Goal: Information Seeking & Learning: Learn about a topic

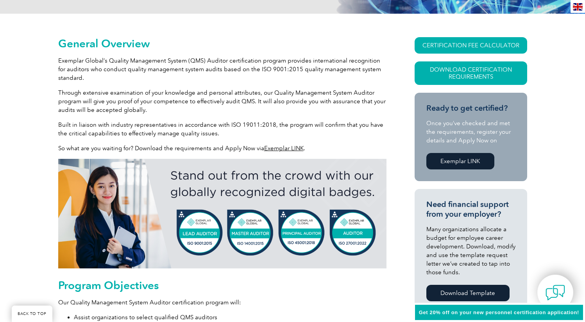
scroll to position [169, 0]
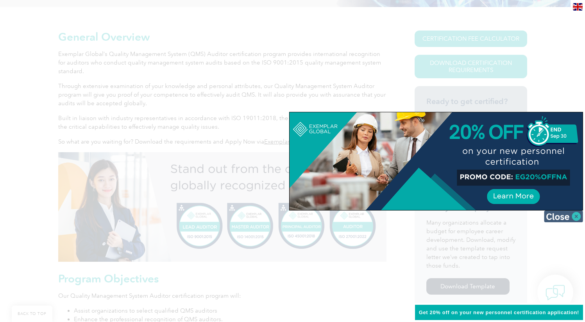
click at [569, 218] on img at bounding box center [563, 216] width 39 height 12
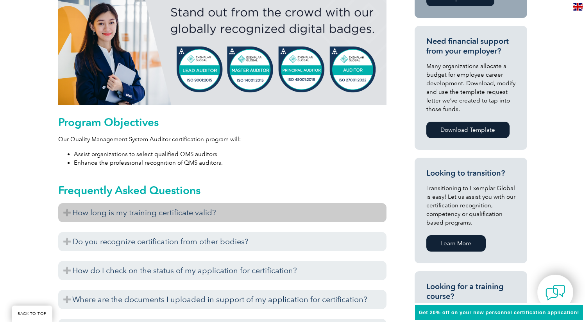
scroll to position [324, 0]
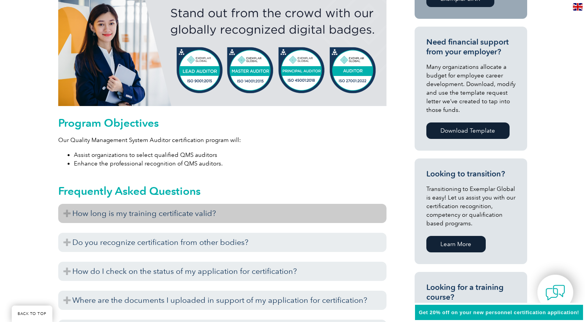
click at [157, 210] on h3 "How long is my training certificate valid?" at bounding box center [222, 213] width 328 height 19
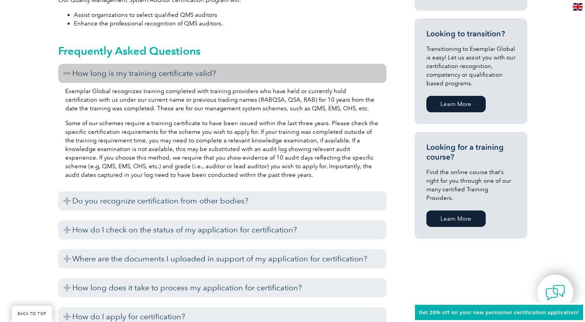
scroll to position [464, 0]
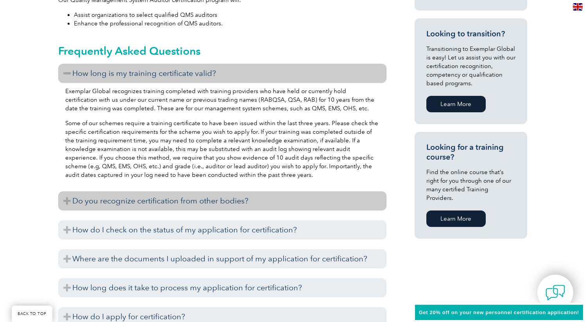
click at [190, 199] on h3 "Do you recognize certification from other bodies?" at bounding box center [222, 200] width 328 height 19
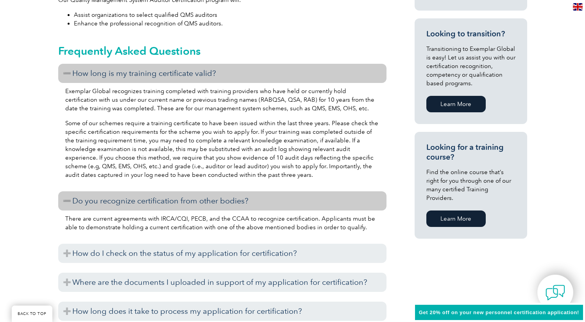
click at [190, 199] on h3 "Do you recognize certification from other bodies?" at bounding box center [222, 200] width 328 height 19
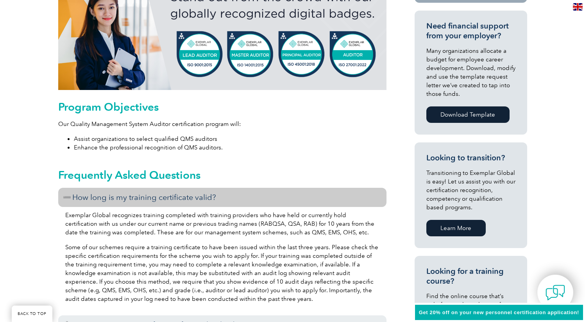
scroll to position [588, 0]
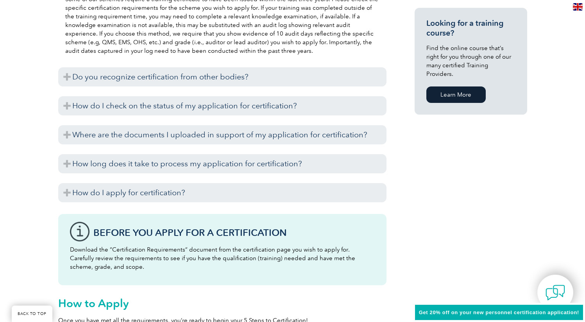
click at [172, 153] on div "How long is my training certificate valid? Exemplar Global recognizes training …" at bounding box center [222, 73] width 328 height 266
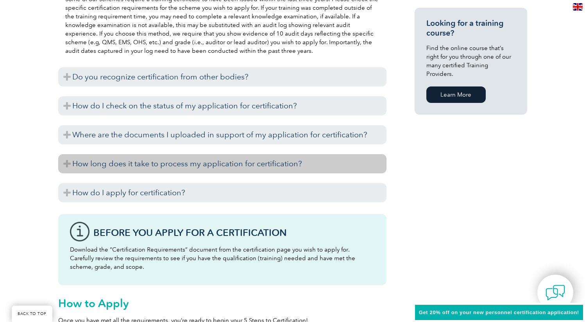
click at [170, 162] on h3 "How long does it take to process my application for certification?" at bounding box center [222, 163] width 328 height 19
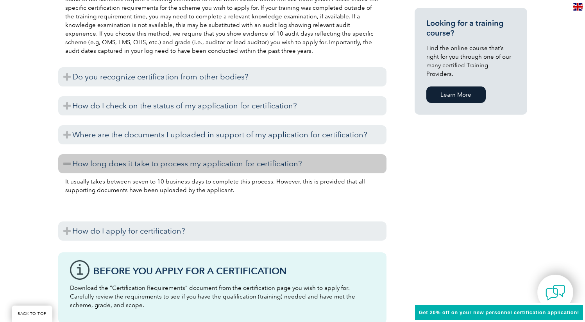
click at [219, 161] on h3 "How long does it take to process my application for certification?" at bounding box center [222, 163] width 328 height 19
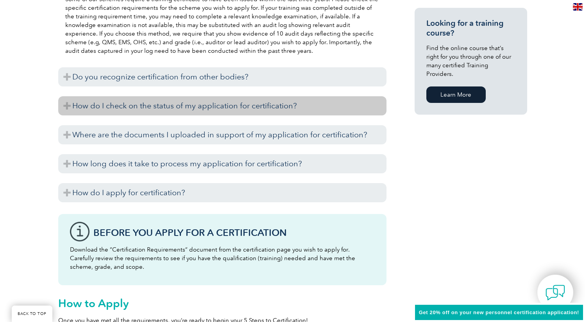
click at [212, 105] on h3 "How do I check on the status of my application for certification?" at bounding box center [222, 105] width 328 height 19
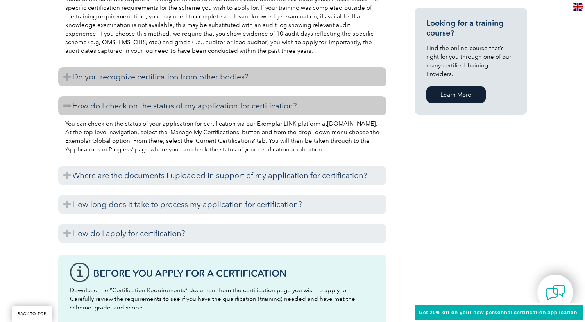
click at [204, 75] on h3 "Do you recognize certification from other bodies?" at bounding box center [222, 76] width 328 height 19
